Goal: Obtain resource: Obtain resource

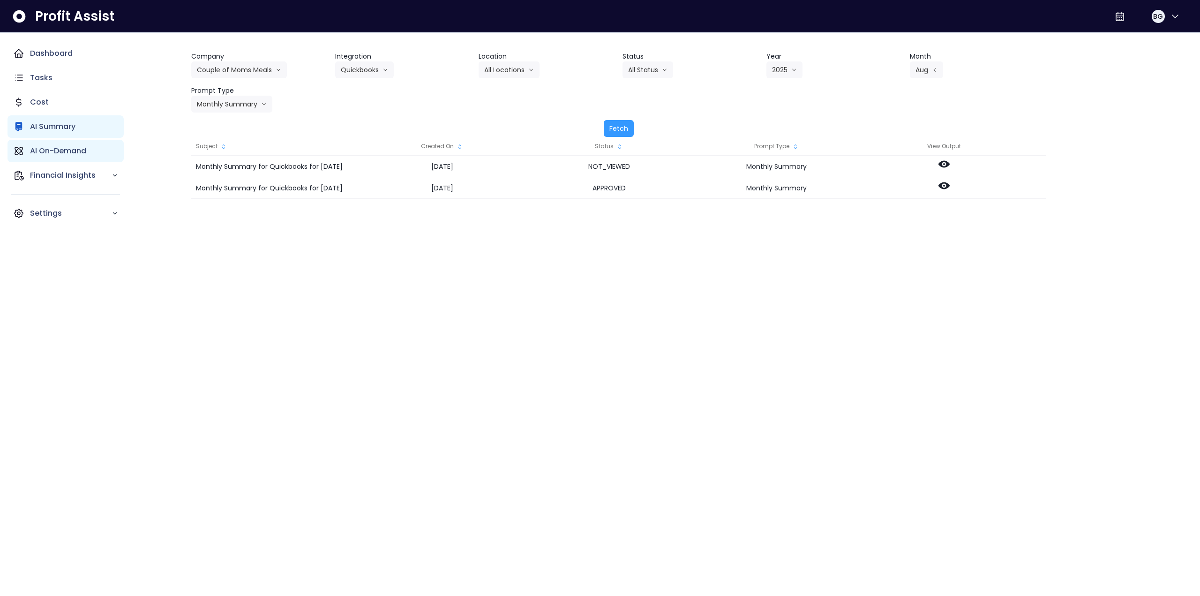
click at [74, 147] on p "AI On-Demand" at bounding box center [58, 150] width 56 height 11
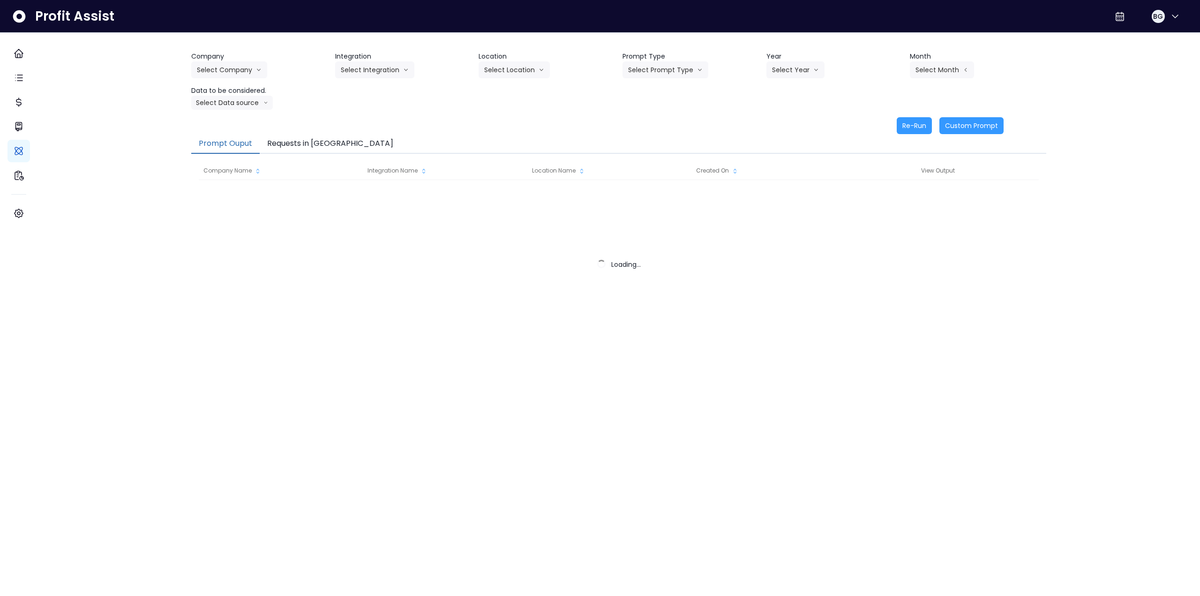
click at [312, 143] on button "Requests in [GEOGRAPHIC_DATA]" at bounding box center [330, 144] width 141 height 20
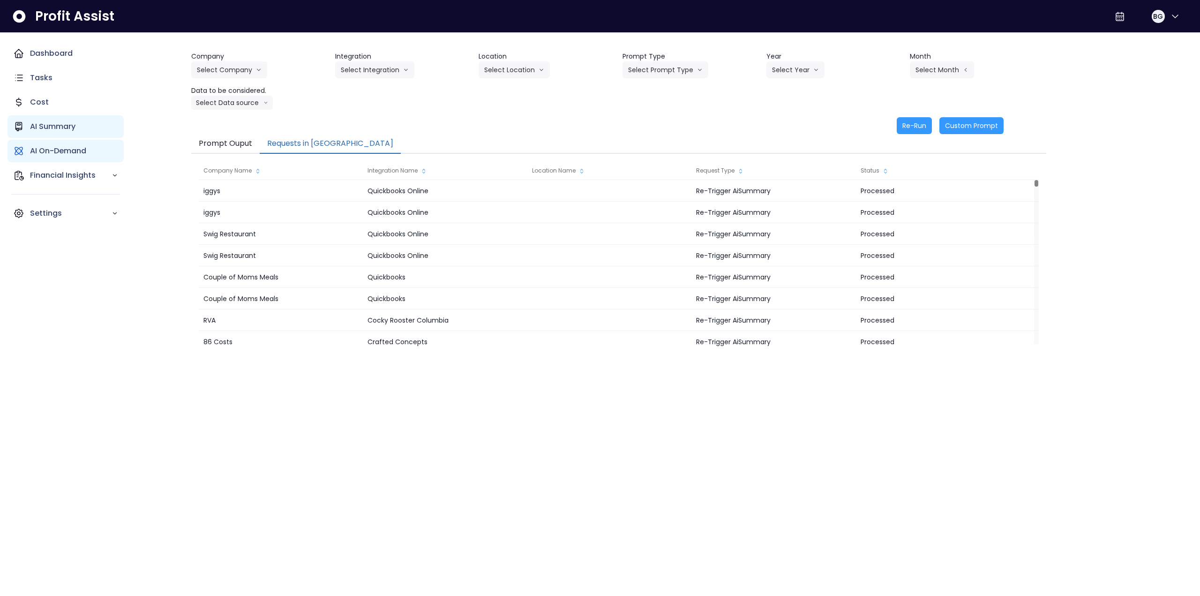
click at [57, 125] on p "AI Summary" at bounding box center [52, 126] width 45 height 11
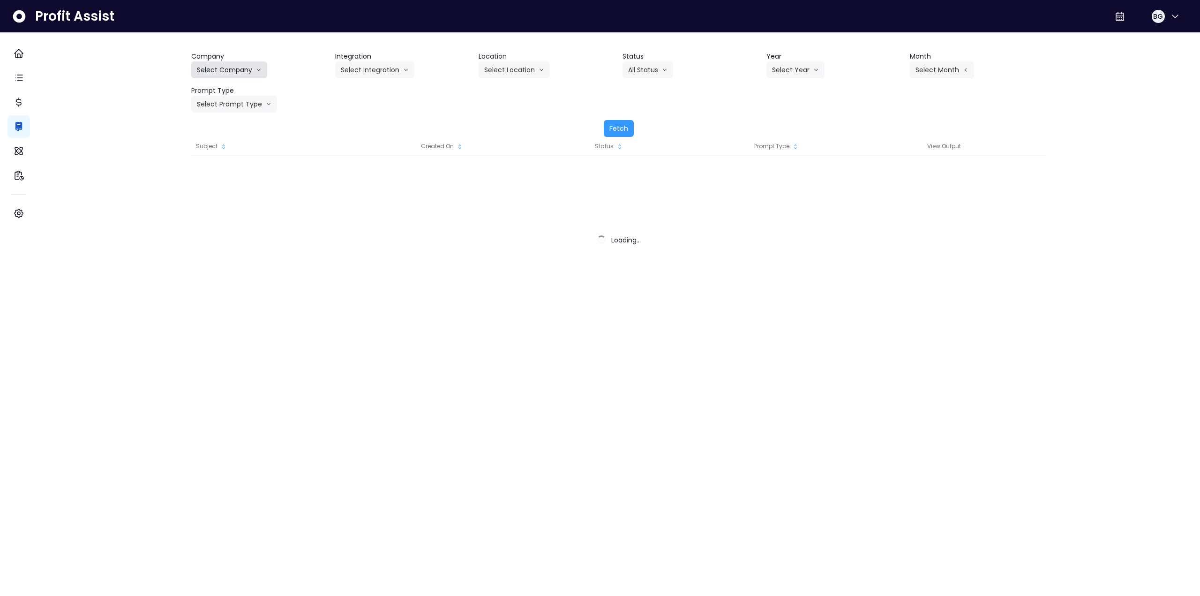
click at [225, 74] on button "Select Company" at bounding box center [229, 69] width 76 height 17
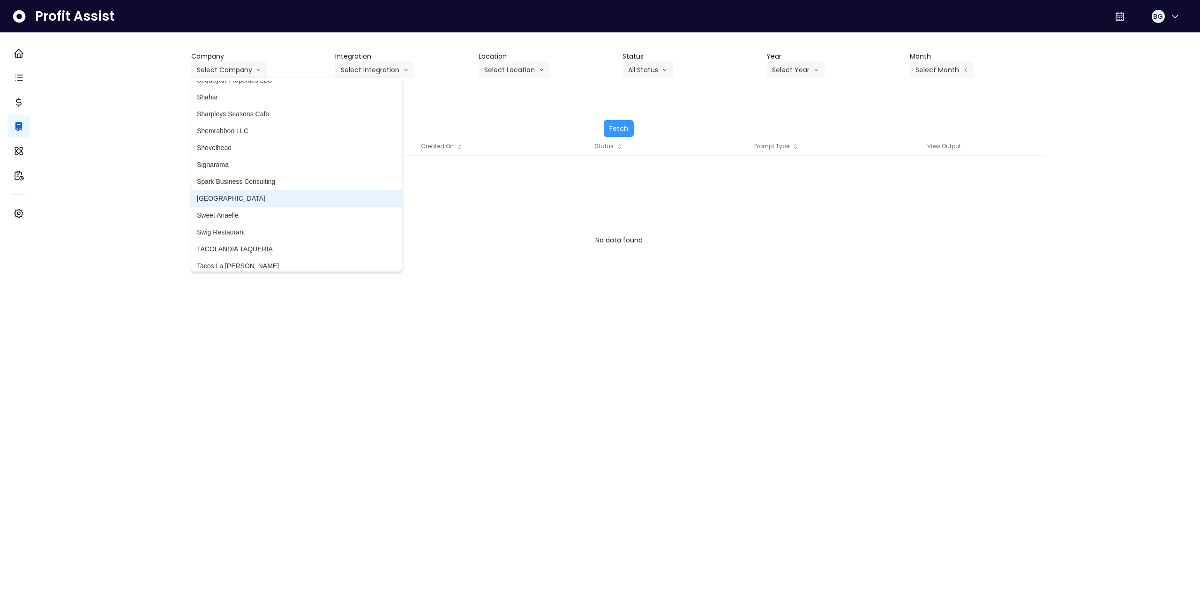
scroll to position [2250, 0]
click at [260, 186] on span "Swig Restaurant" at bounding box center [297, 184] width 200 height 9
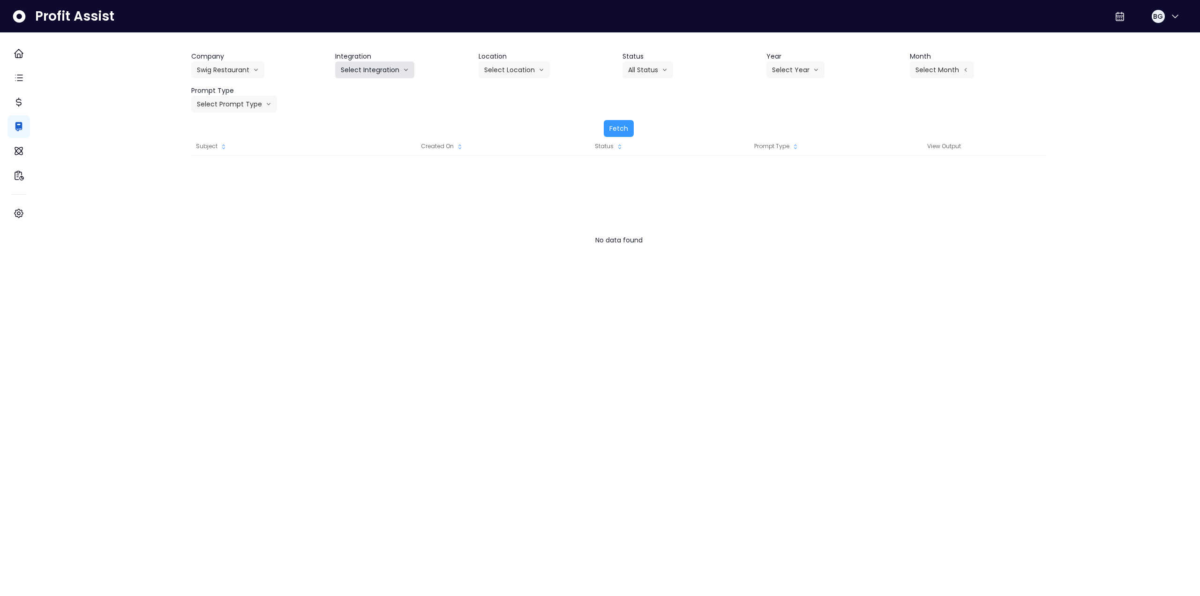
click at [392, 71] on button "Select Integration" at bounding box center [374, 69] width 79 height 17
click at [368, 90] on span "Quickbooks Online" at bounding box center [368, 89] width 55 height 9
click at [510, 75] on button "Select Location" at bounding box center [514, 69] width 71 height 17
click at [507, 91] on span "All Locations" at bounding box center [502, 89] width 37 height 9
click at [801, 73] on button "Select Year" at bounding box center [795, 69] width 58 height 17
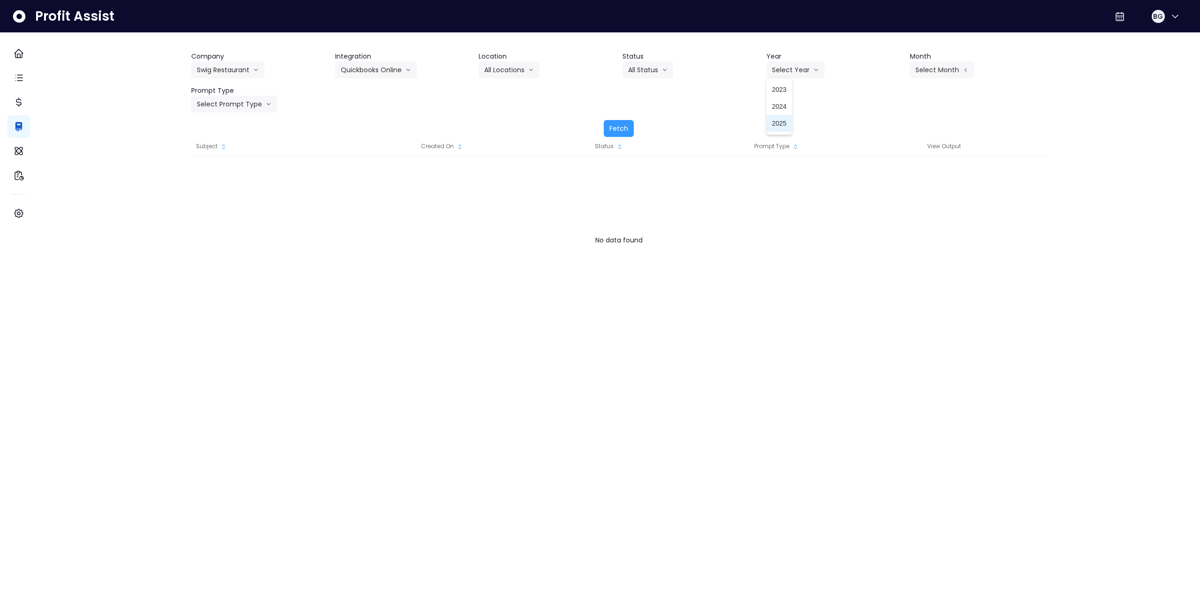
click at [777, 122] on span "2025" at bounding box center [779, 123] width 15 height 9
click at [949, 73] on button "Select Month" at bounding box center [942, 69] width 64 height 17
click at [886, 189] on span "Aug" at bounding box center [895, 190] width 18 height 9
click at [913, 76] on button "Aug" at bounding box center [926, 69] width 33 height 17
click at [886, 208] on span "Sept" at bounding box center [895, 207] width 18 height 9
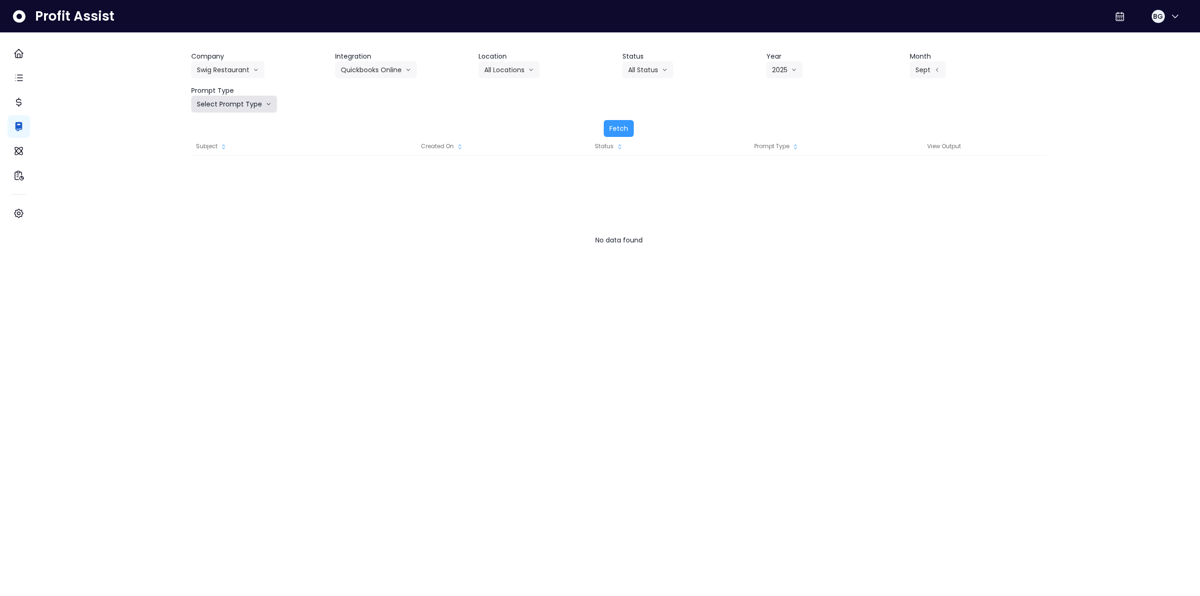
click at [231, 104] on button "Select Prompt Type" at bounding box center [234, 104] width 86 height 17
click at [237, 188] on span "Monthly Summary" at bounding box center [223, 191] width 53 height 9
click at [610, 127] on button "Fetch" at bounding box center [619, 128] width 30 height 17
click at [923, 69] on button "Sept" at bounding box center [928, 69] width 36 height 17
click at [886, 190] on span "Aug" at bounding box center [895, 190] width 18 height 9
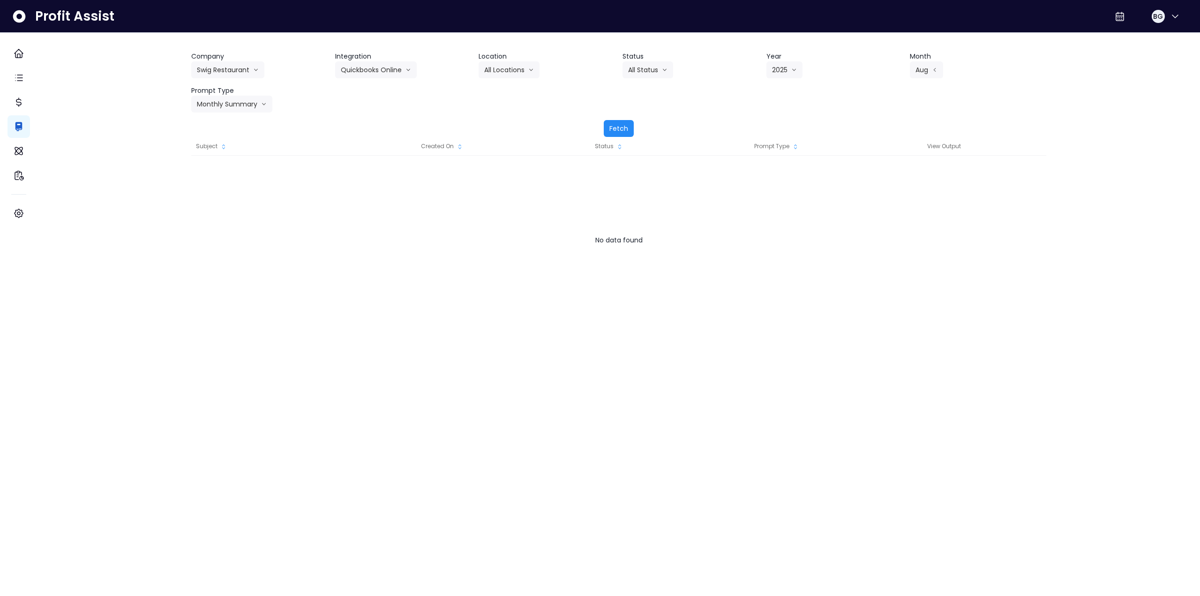
click at [621, 130] on button "Fetch" at bounding box center [619, 128] width 30 height 17
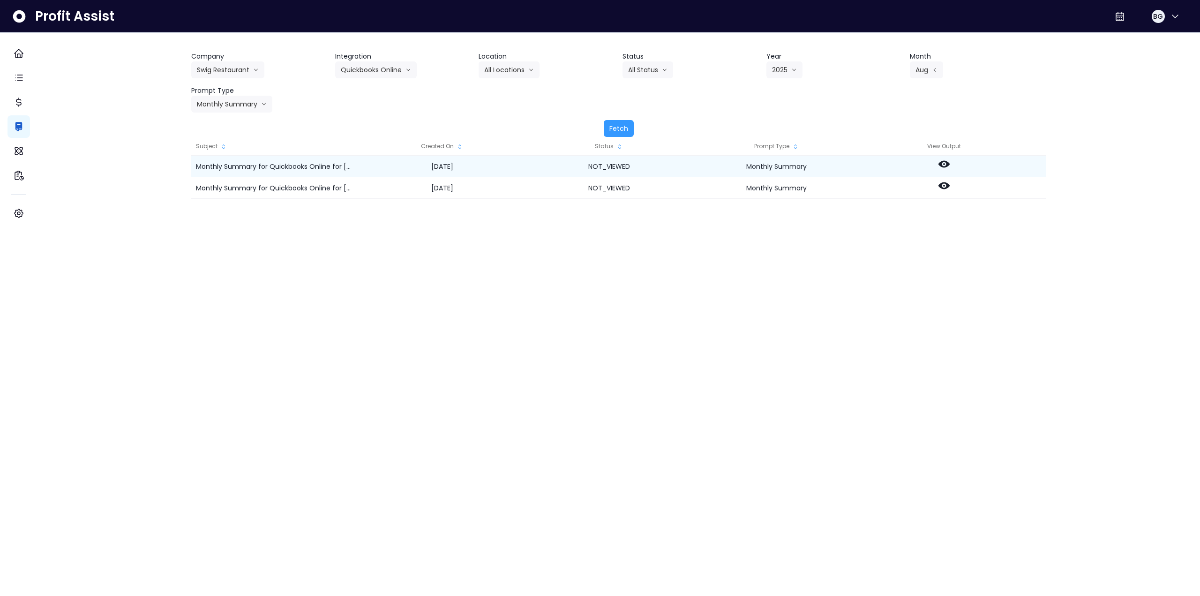
click at [950, 163] on icon at bounding box center [944, 163] width 11 height 11
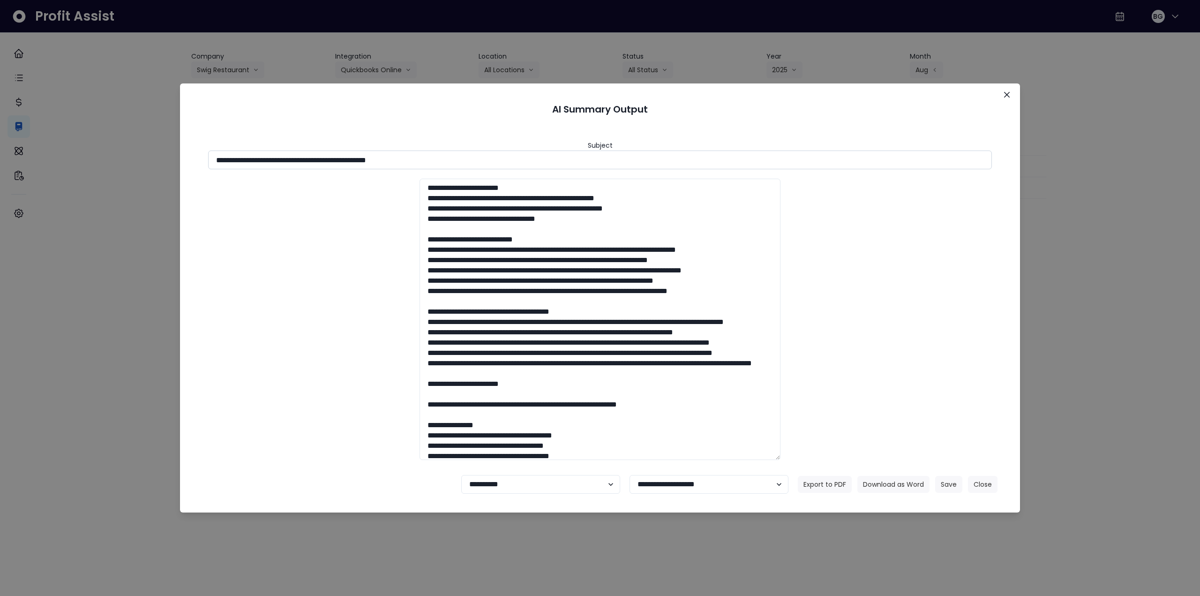
drag, startPoint x: 299, startPoint y: 158, endPoint x: 502, endPoint y: 153, distance: 203.0
click at [502, 153] on input "**********" at bounding box center [600, 159] width 784 height 19
click at [898, 488] on button "Download as Word" at bounding box center [893, 484] width 72 height 17
click at [1064, 215] on div "**********" at bounding box center [600, 298] width 1200 height 596
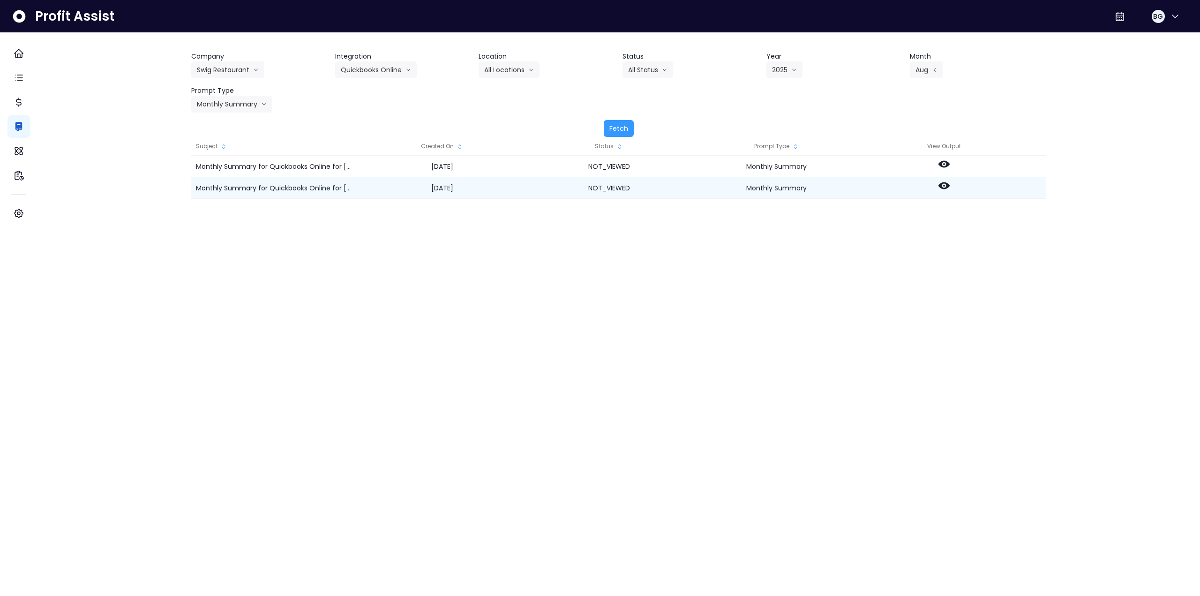
click at [945, 185] on circle at bounding box center [944, 186] width 2 height 2
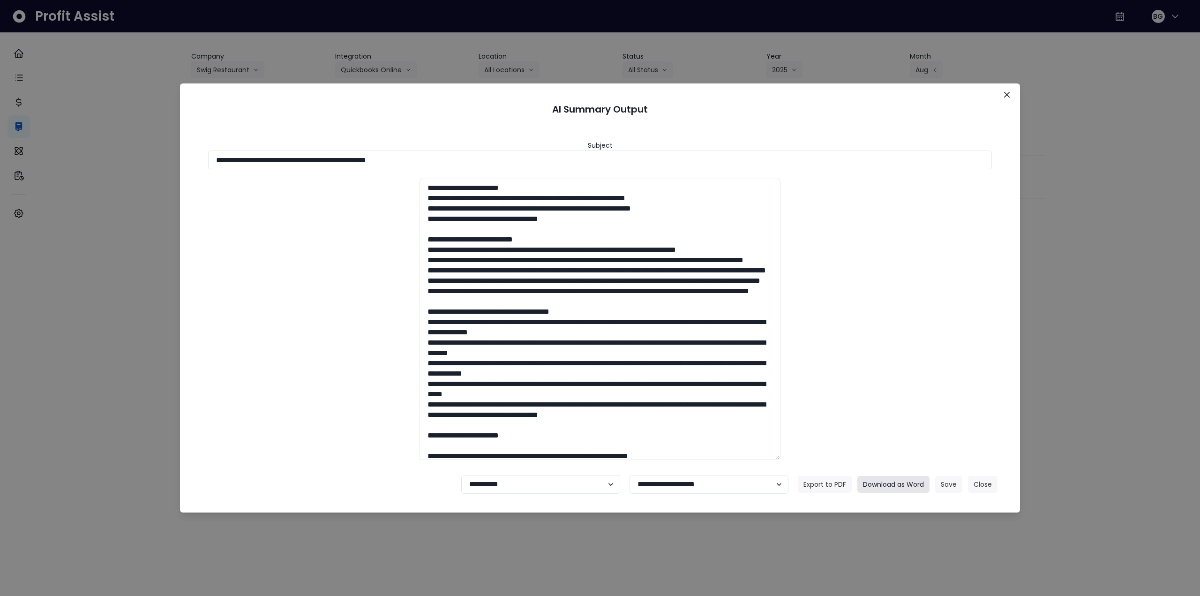
click at [881, 485] on button "Download as Word" at bounding box center [893, 484] width 72 height 17
click at [1008, 96] on icon "Close" at bounding box center [1007, 95] width 6 height 6
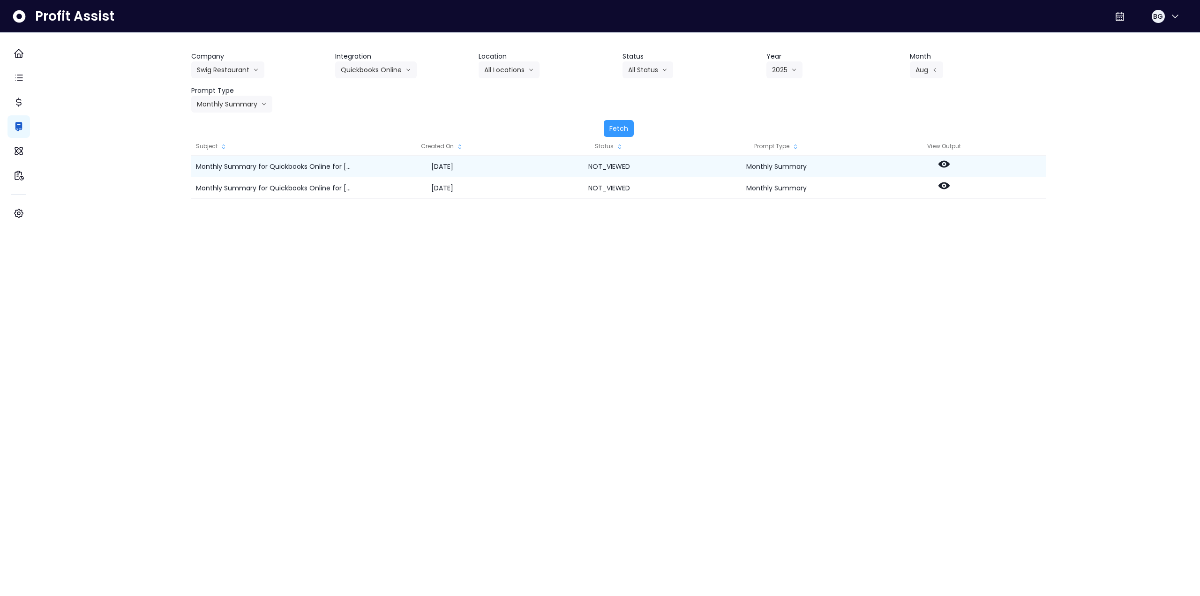
click at [950, 164] on icon at bounding box center [944, 164] width 11 height 7
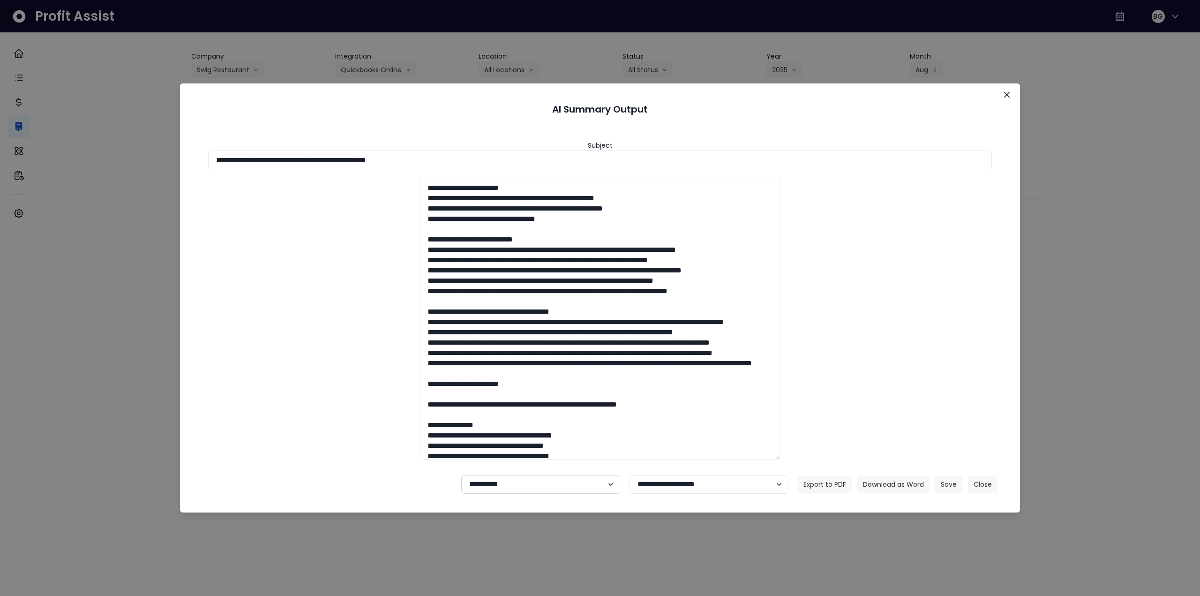
click at [497, 486] on select "**********" at bounding box center [540, 484] width 159 height 19
select select "********"
click at [461, 475] on select "**********" at bounding box center [540, 484] width 159 height 19
click at [948, 488] on button "Save" at bounding box center [948, 484] width 27 height 17
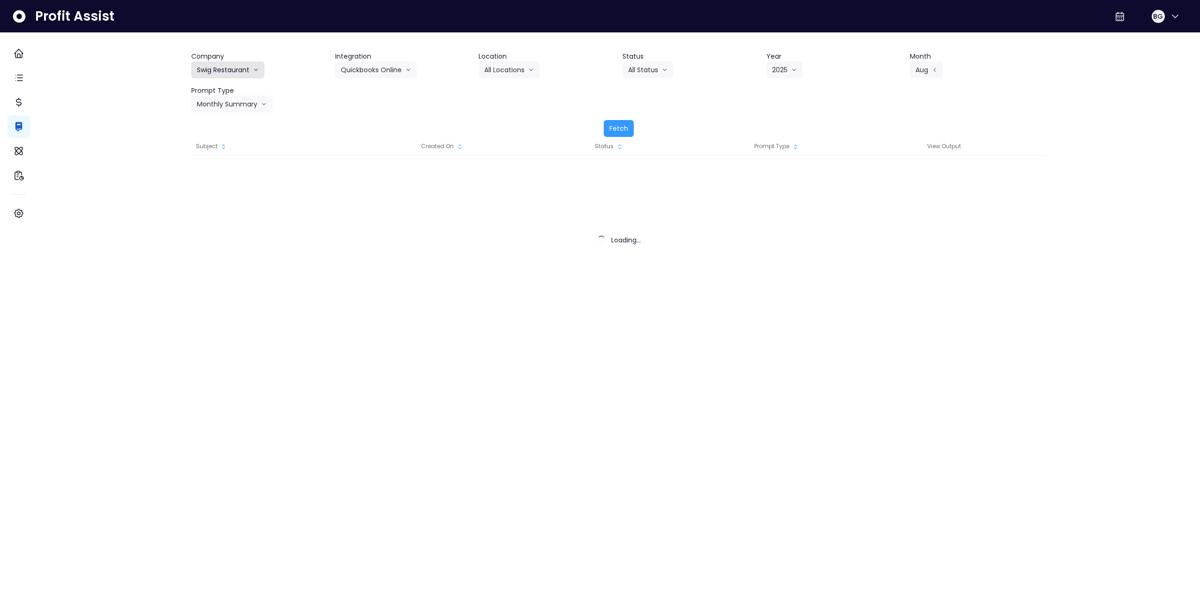
click at [236, 75] on button "Swig Restaurant" at bounding box center [227, 69] width 73 height 17
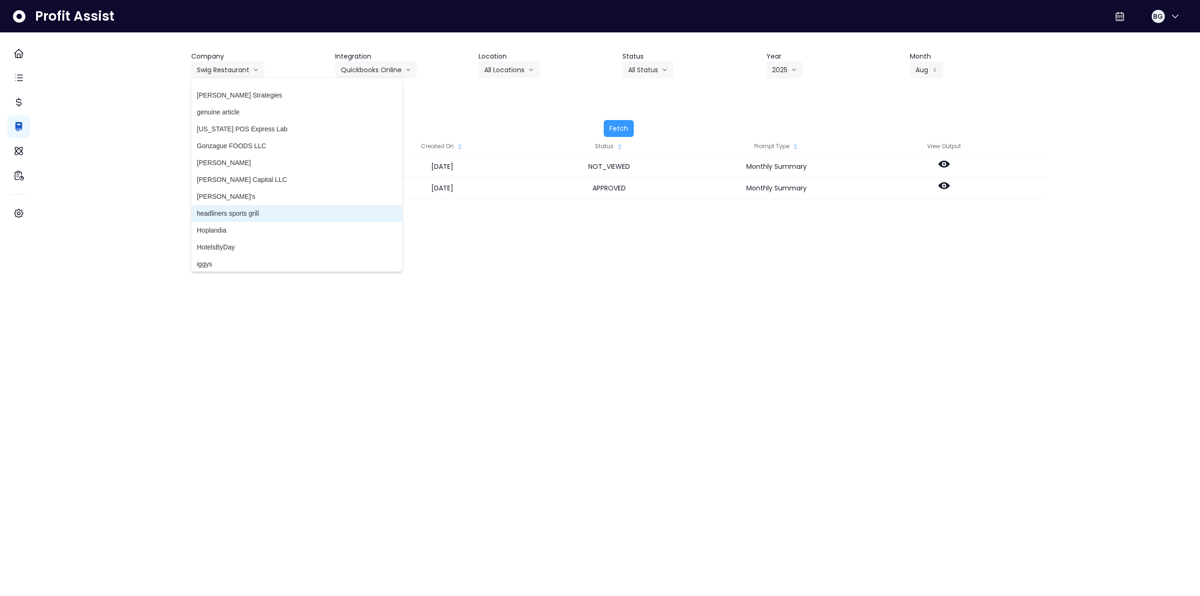
scroll to position [1172, 0]
click at [234, 218] on span "iggys" at bounding box center [297, 216] width 200 height 9
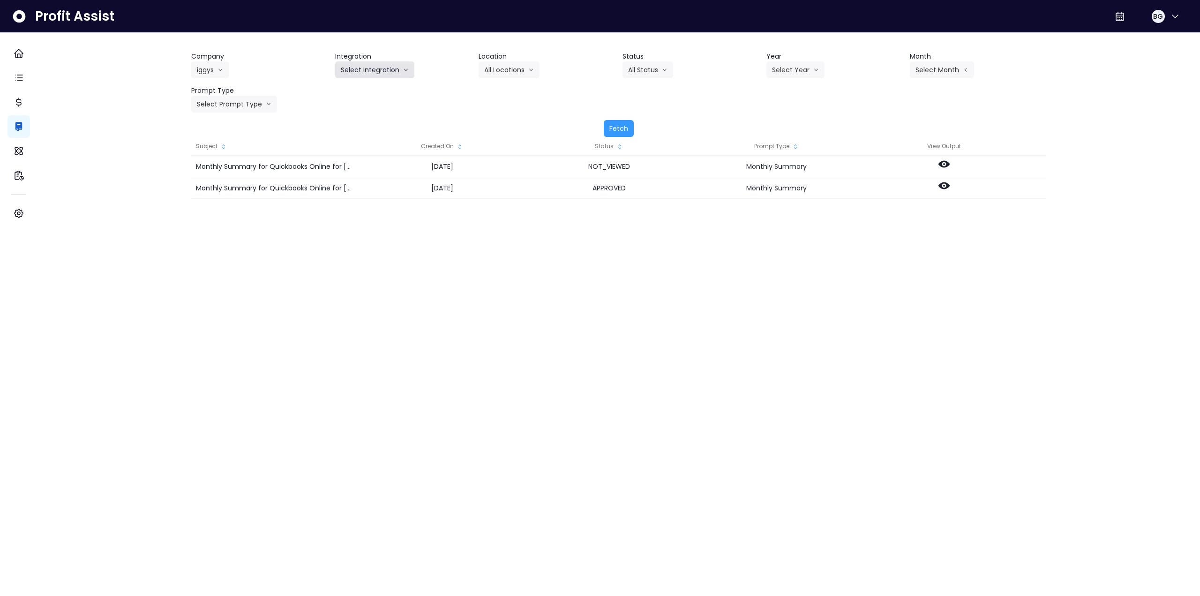
click at [382, 68] on button "Select Integration" at bounding box center [374, 69] width 79 height 17
click at [361, 92] on span "Quickbooks Online" at bounding box center [368, 89] width 55 height 9
click at [793, 68] on button "Select Year" at bounding box center [795, 69] width 58 height 17
drag, startPoint x: 779, startPoint y: 121, endPoint x: 856, endPoint y: 98, distance: 80.4
click at [780, 121] on span "2025" at bounding box center [779, 123] width 15 height 9
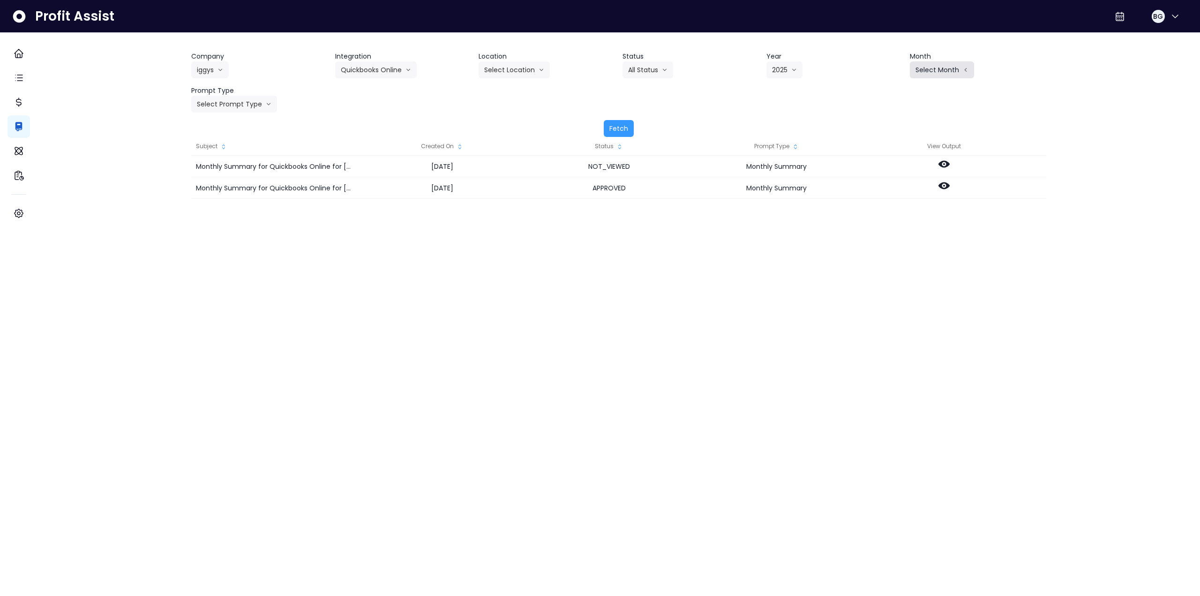
click at [924, 74] on button "Select Month" at bounding box center [942, 69] width 64 height 17
click at [886, 191] on span "Aug" at bounding box center [895, 190] width 18 height 9
click at [246, 105] on button "Select Prompt Type" at bounding box center [234, 104] width 86 height 17
click at [236, 191] on span "Monthly Summary" at bounding box center [223, 191] width 53 height 9
click at [620, 130] on button "Fetch" at bounding box center [619, 128] width 30 height 17
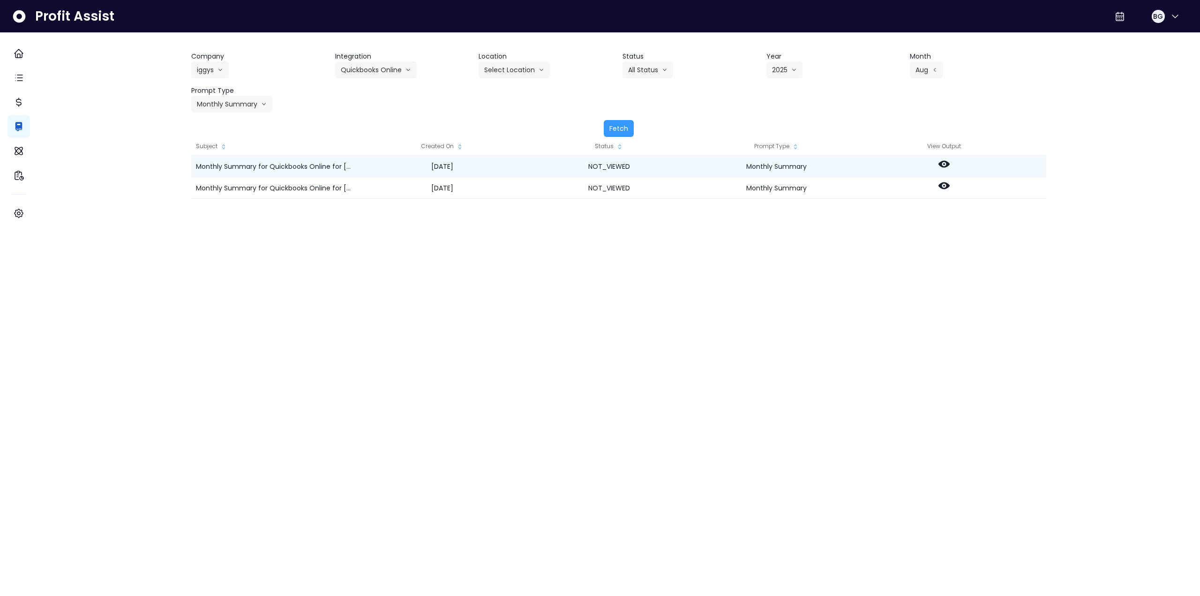
click at [950, 165] on icon at bounding box center [944, 163] width 11 height 11
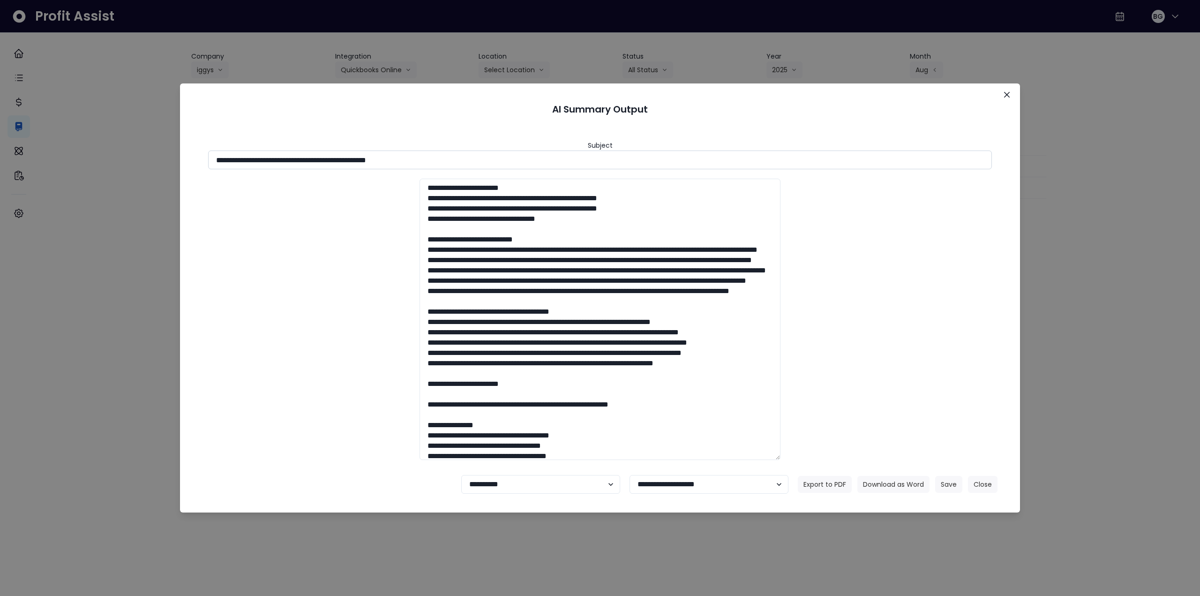
drag, startPoint x: 386, startPoint y: 161, endPoint x: 446, endPoint y: 160, distance: 59.6
click at [446, 160] on input "**********" at bounding box center [600, 159] width 784 height 19
click at [877, 483] on button "Download as Word" at bounding box center [893, 484] width 72 height 17
click at [1157, 294] on div "**********" at bounding box center [600, 298] width 1200 height 596
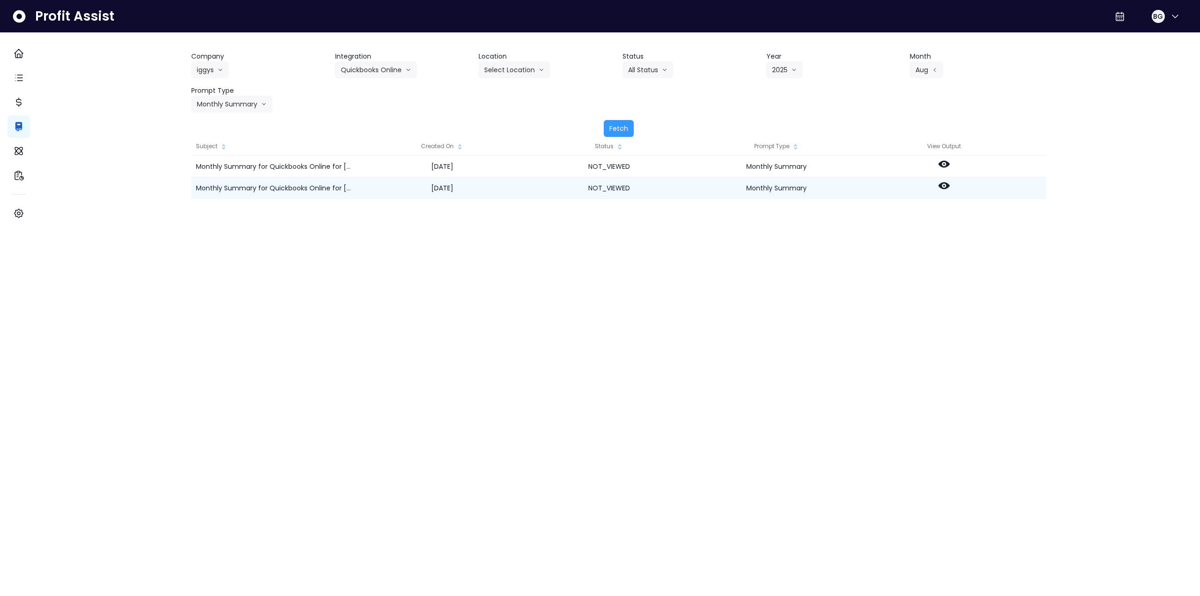
click at [950, 187] on icon at bounding box center [944, 185] width 11 height 11
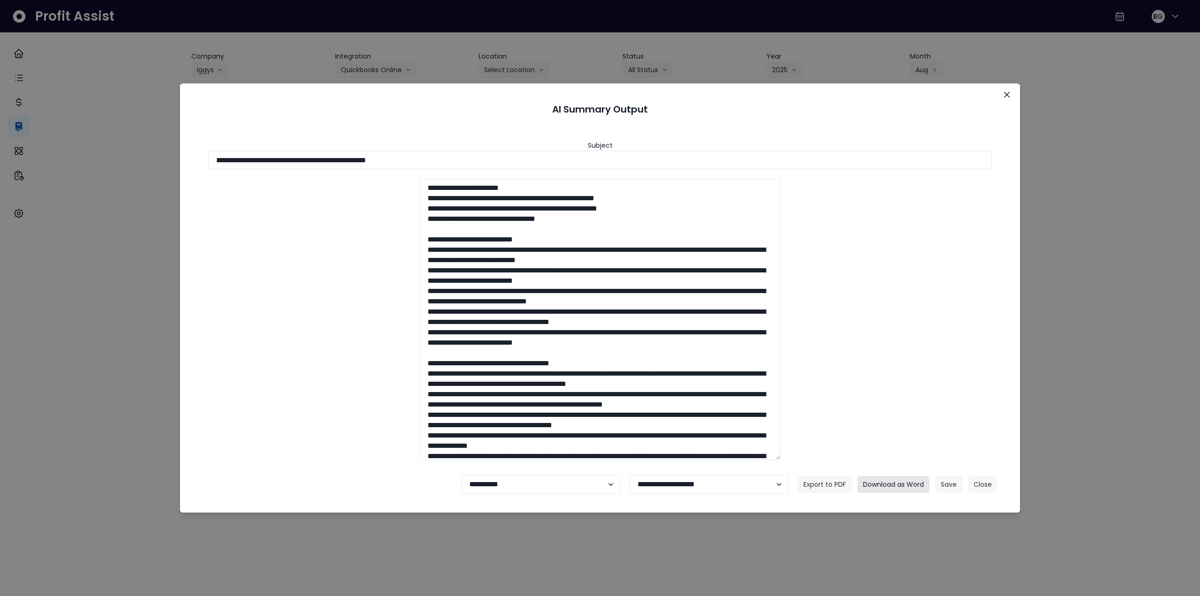
click at [889, 482] on button "Download as Word" at bounding box center [893, 484] width 72 height 17
